Goal: Navigation & Orientation: Find specific page/section

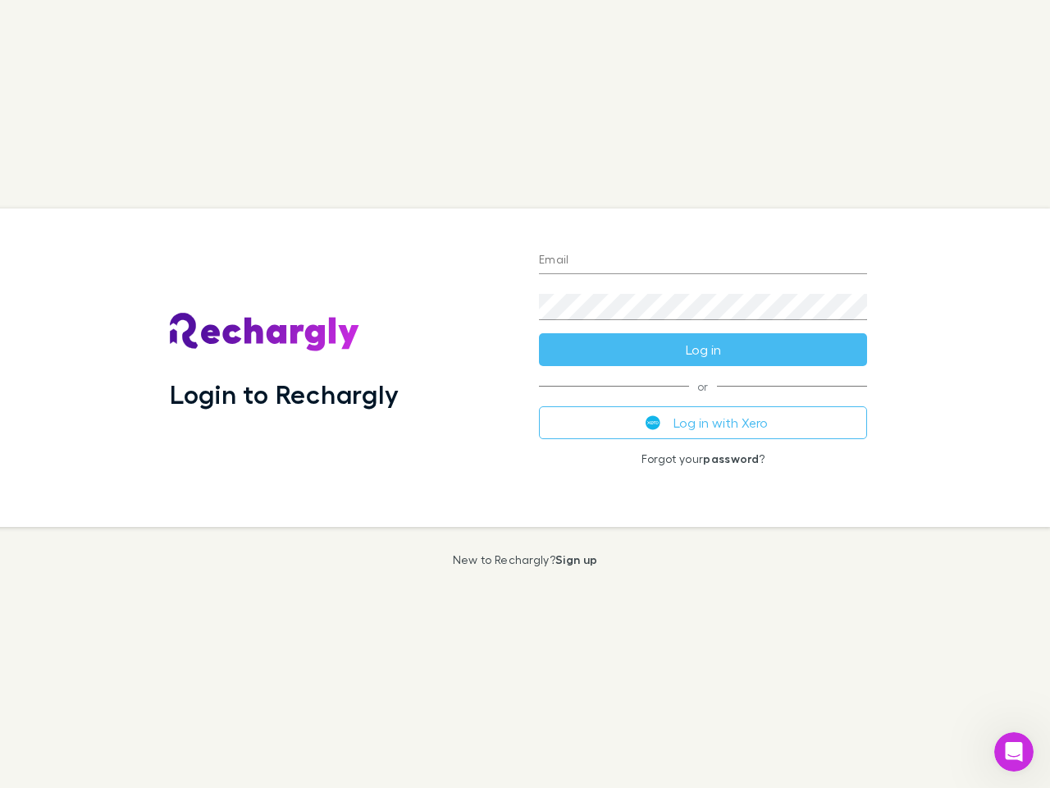
click at [525, 394] on div "Login to Rechargly" at bounding box center [341, 367] width 369 height 318
click at [703, 261] on input "Email" at bounding box center [703, 261] width 328 height 26
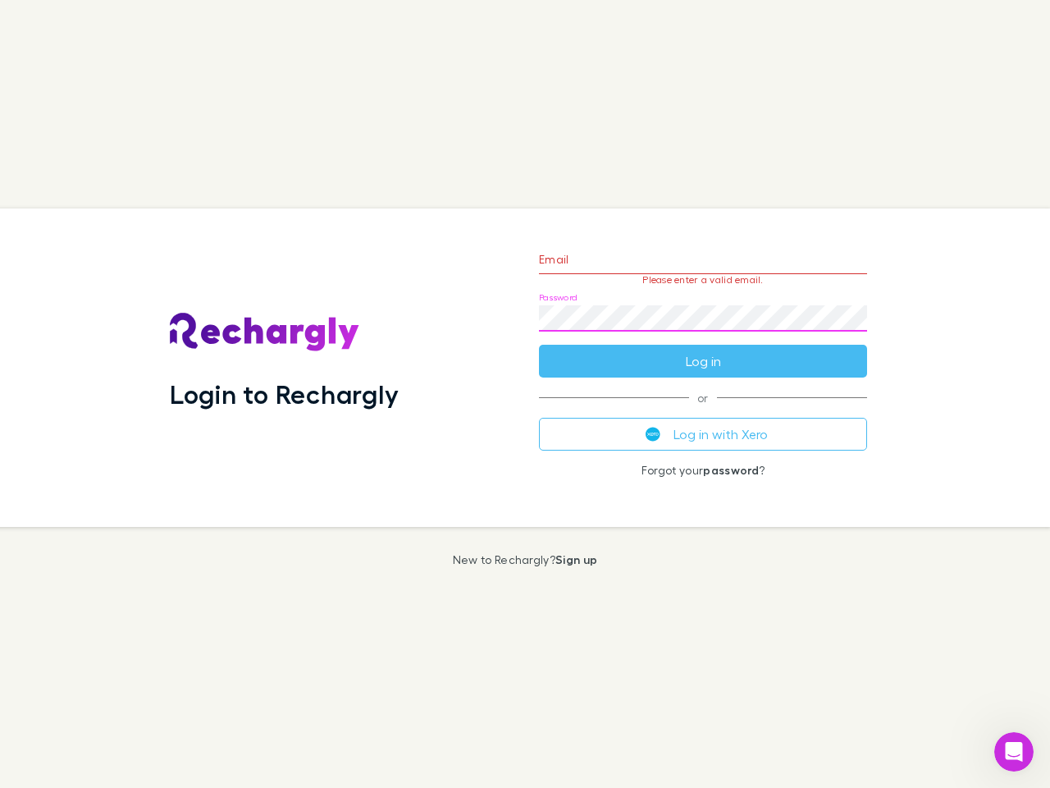
click at [703, 350] on form "Email Please enter a valid email. Password Log in" at bounding box center [703, 306] width 328 height 143
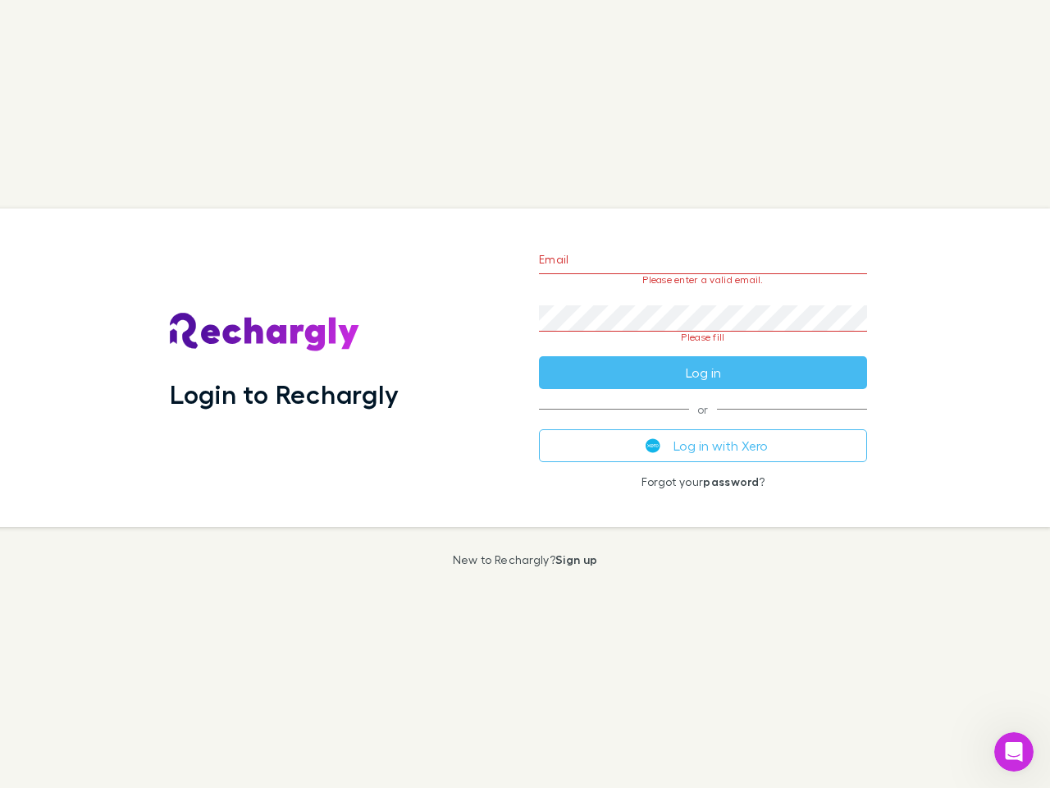
click at [703, 423] on div "Email Please enter a valid email. Password Please fill Log in or Log in with Xe…" at bounding box center [703, 367] width 355 height 318
click at [1014, 752] on icon "Open Intercom Messenger" at bounding box center [1014, 752] width 27 height 27
